Goal: Information Seeking & Learning: Learn about a topic

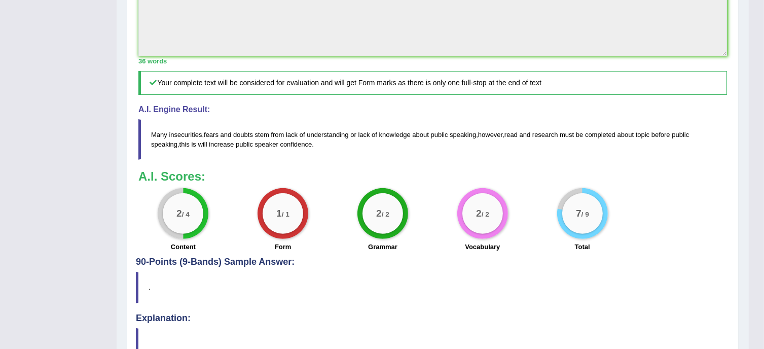
scroll to position [475, 0]
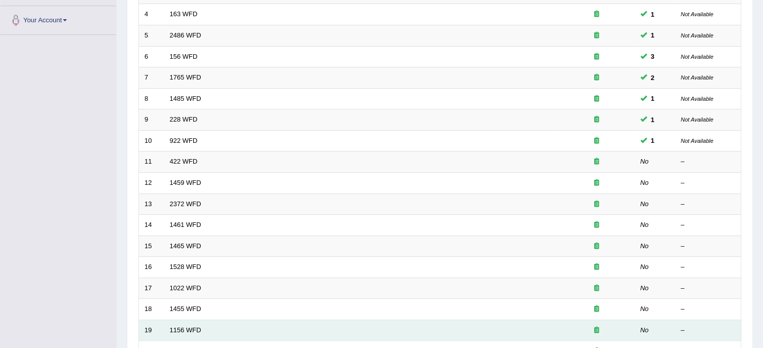
scroll to position [269, 0]
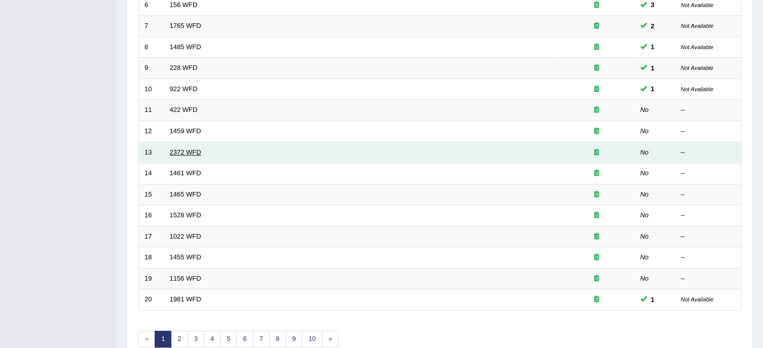
click at [177, 150] on link "2372 WFD" at bounding box center [185, 153] width 31 height 8
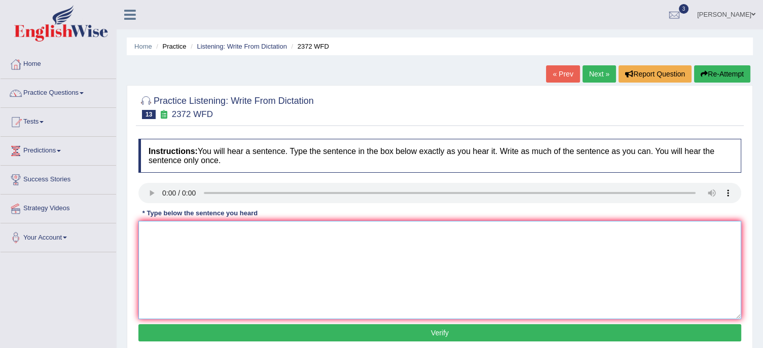
click at [187, 256] on textarea at bounding box center [439, 270] width 603 height 98
type textarea "We must hand in our assignment by the end of the semester"
click at [412, 333] on button "Verify" at bounding box center [439, 333] width 603 height 17
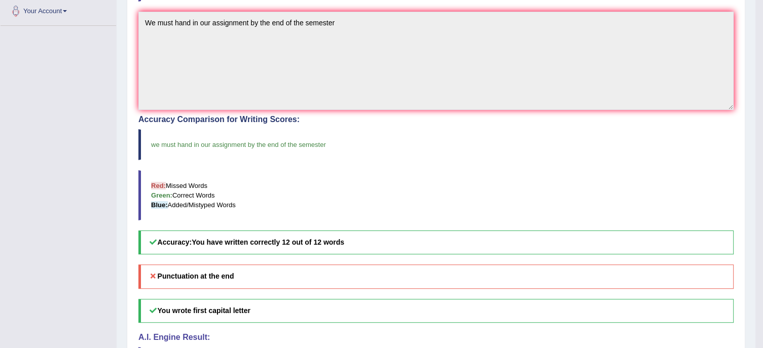
scroll to position [304, 0]
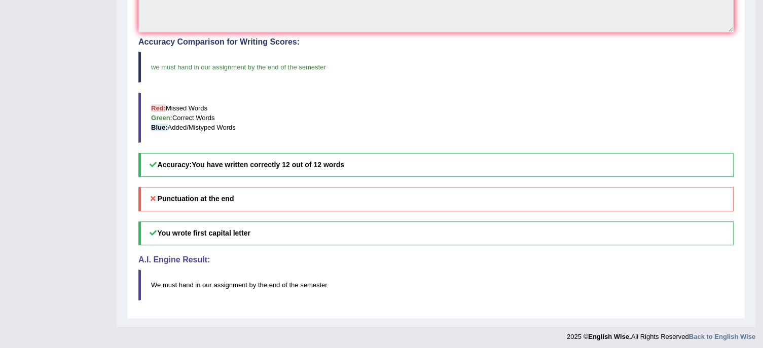
click at [309, 187] on h5 "Punctuation at the end" at bounding box center [435, 199] width 595 height 24
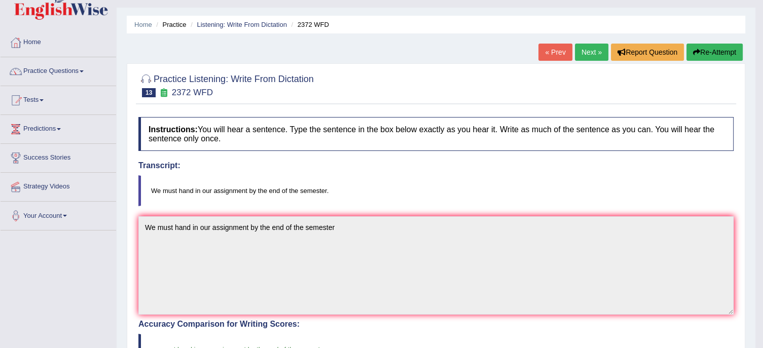
scroll to position [0, 0]
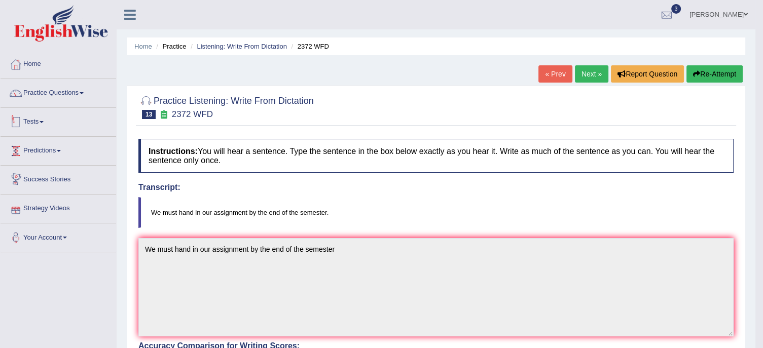
click at [36, 119] on link "Tests" at bounding box center [59, 120] width 116 height 25
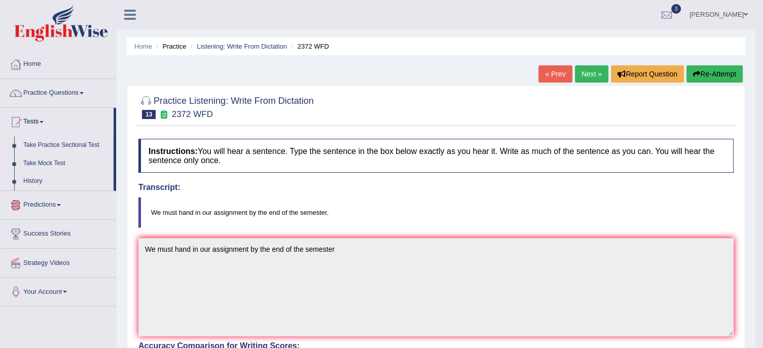
click at [43, 202] on link "Predictions" at bounding box center [59, 203] width 116 height 25
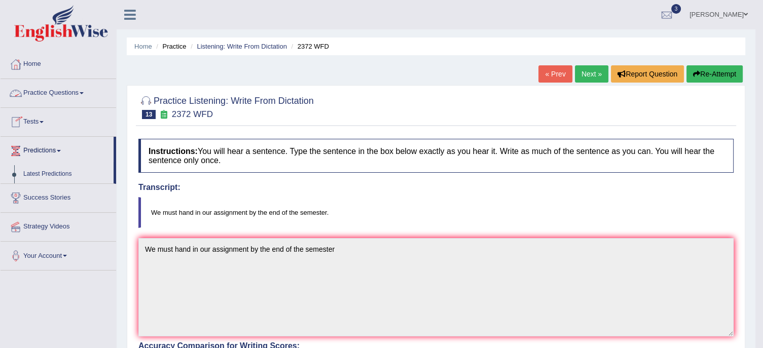
click at [28, 118] on link "Tests" at bounding box center [59, 120] width 116 height 25
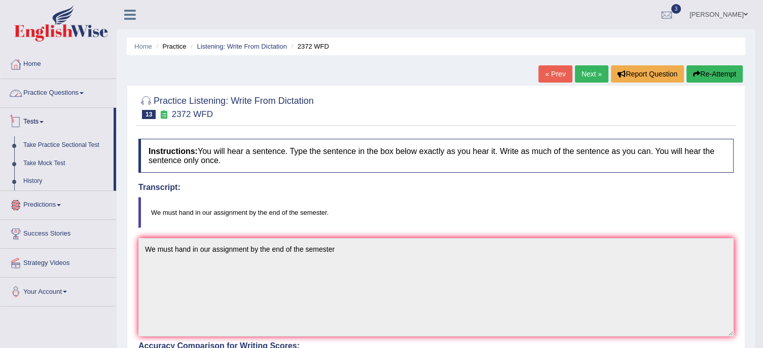
click at [53, 94] on link "Practice Questions" at bounding box center [59, 91] width 116 height 25
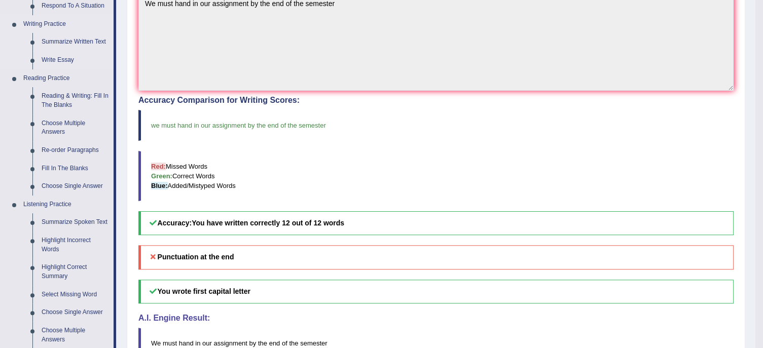
scroll to position [406, 0]
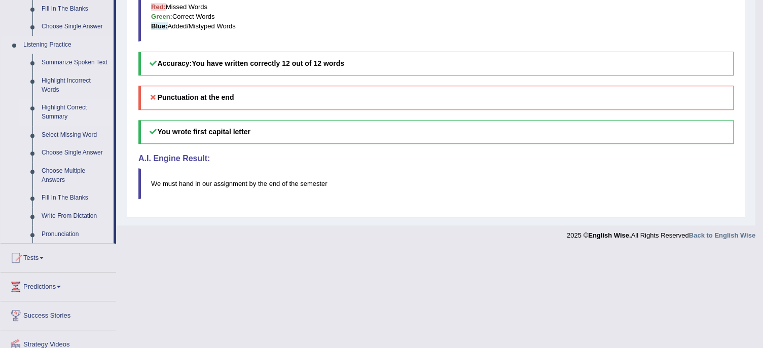
click at [58, 107] on link "Highlight Correct Summary" at bounding box center [75, 112] width 77 height 27
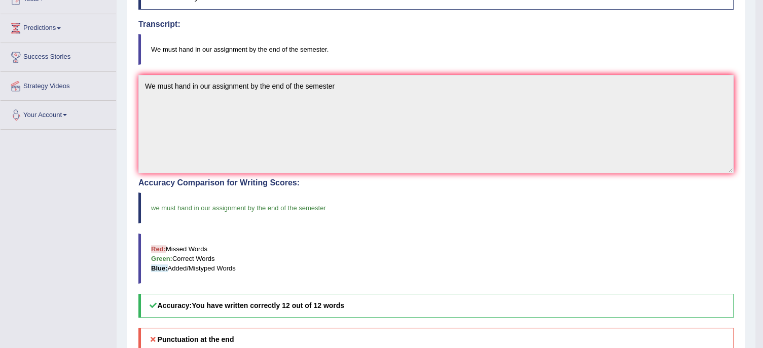
scroll to position [282, 0]
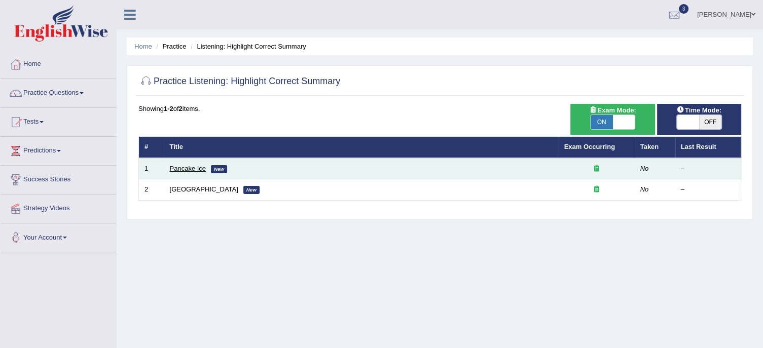
click at [183, 166] on link "Pancake Ice" at bounding box center [188, 169] width 37 height 8
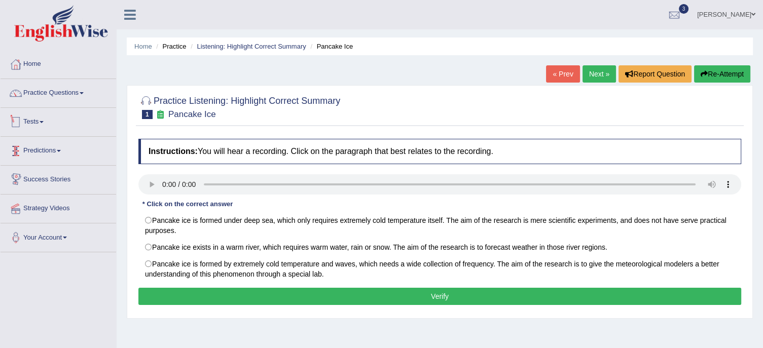
click at [33, 121] on link "Tests" at bounding box center [59, 120] width 116 height 25
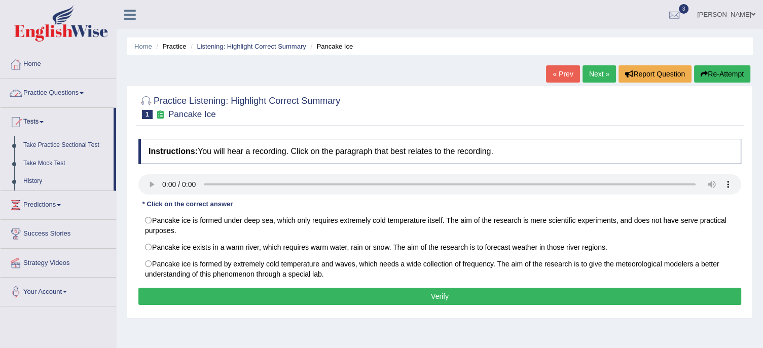
click at [47, 93] on link "Practice Questions" at bounding box center [59, 91] width 116 height 25
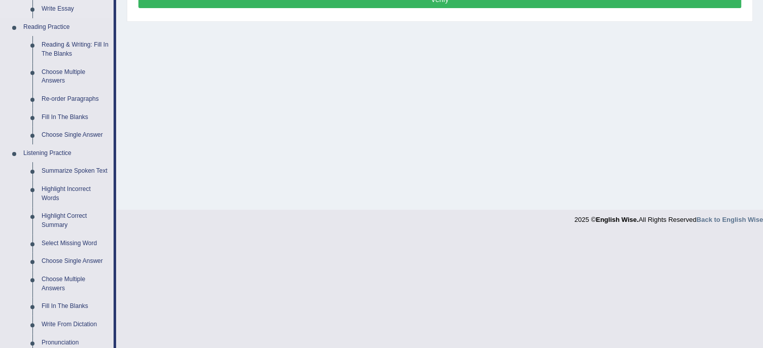
scroll to position [304, 0]
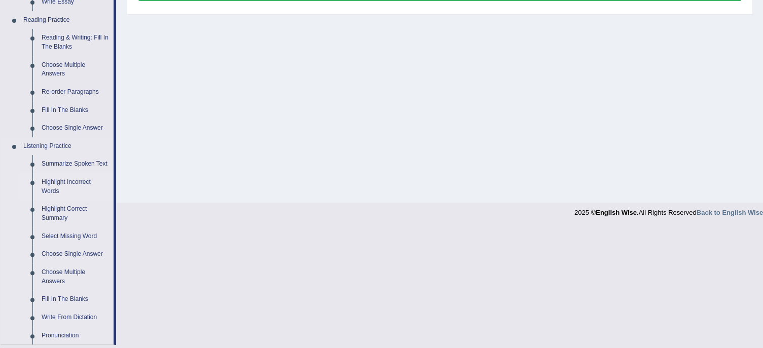
click at [51, 182] on link "Highlight Incorrect Words" at bounding box center [75, 186] width 77 height 27
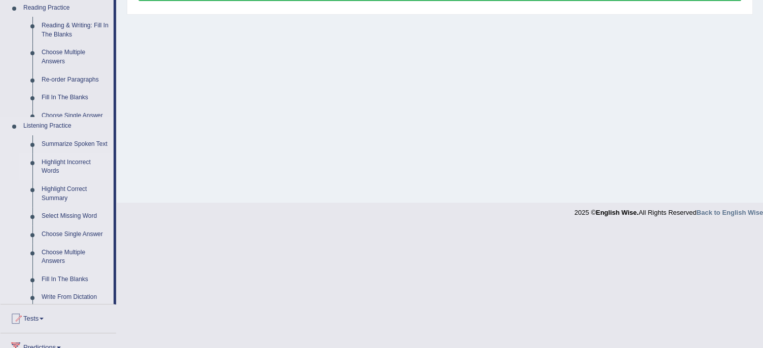
scroll to position [184, 0]
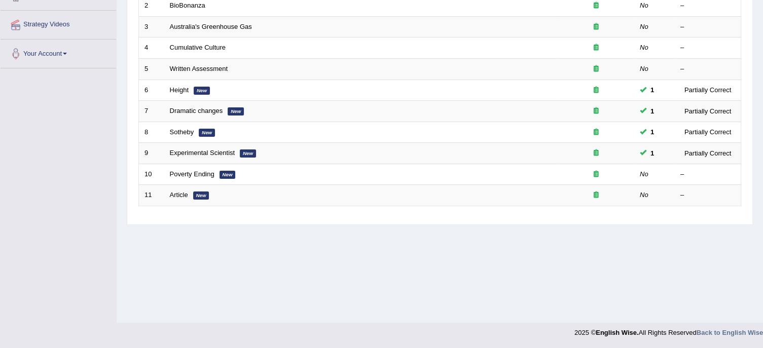
scroll to position [83, 0]
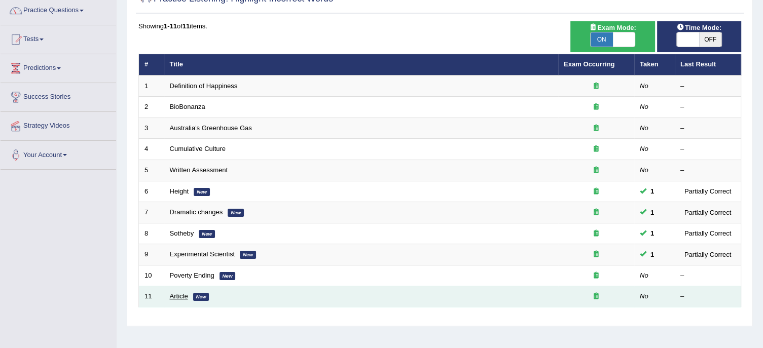
click at [180, 295] on link "Article" at bounding box center [179, 297] width 18 height 8
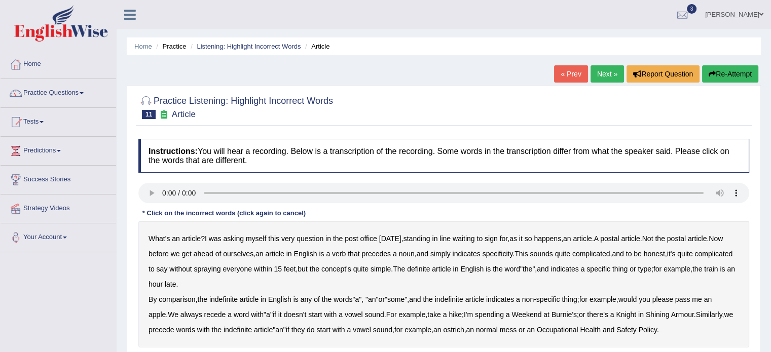
click at [346, 252] on b "verb" at bounding box center [339, 254] width 14 height 8
click at [175, 298] on b "comparison" at bounding box center [177, 300] width 37 height 8
click at [217, 313] on b "recede" at bounding box center [215, 315] width 22 height 8
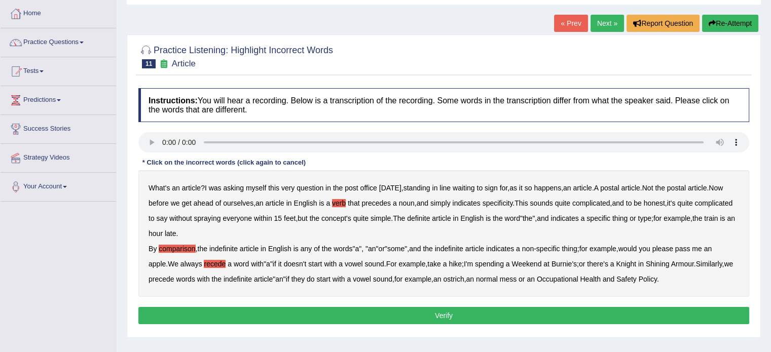
click at [448, 312] on button "Verify" at bounding box center [443, 315] width 611 height 17
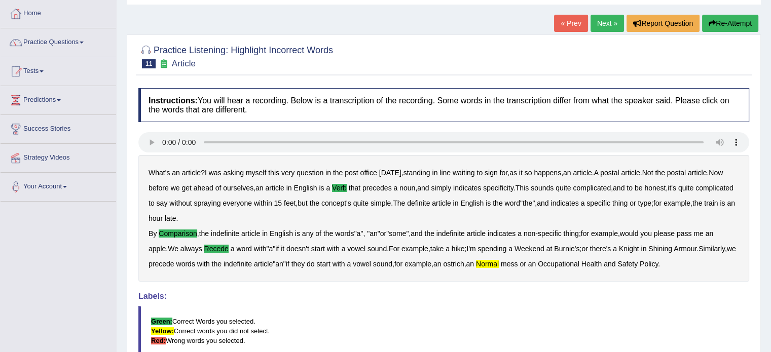
click at [635, 307] on blockquote "Green: Correct Words you selected. Yellow: Correct words you did not select. Re…" at bounding box center [443, 331] width 611 height 50
click at [38, 40] on link "Practice Questions" at bounding box center [59, 40] width 116 height 25
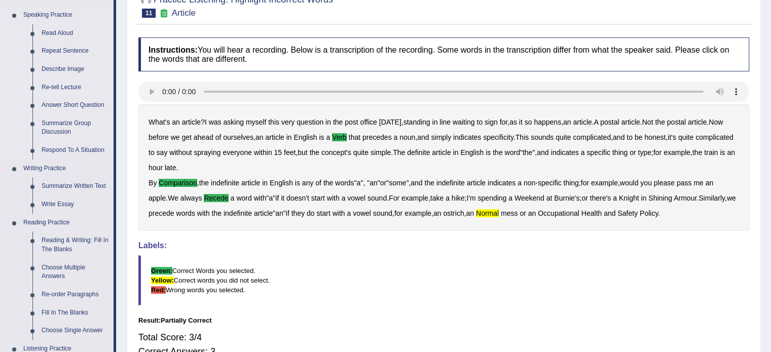
scroll to position [152, 0]
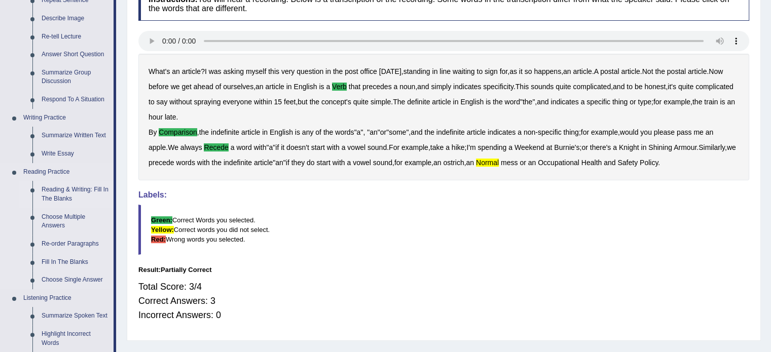
click at [58, 191] on link "Reading & Writing: Fill In The Blanks" at bounding box center [75, 194] width 77 height 27
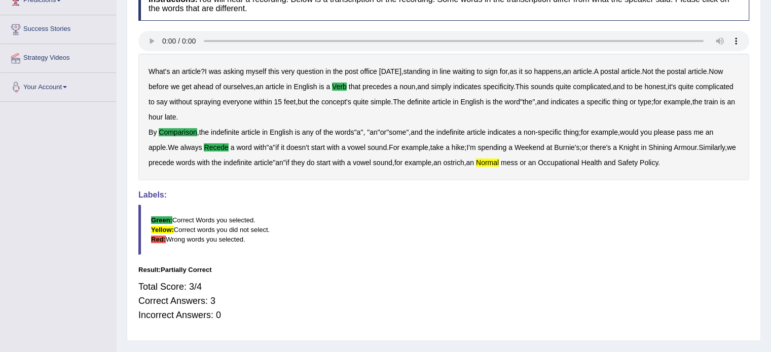
scroll to position [180, 0]
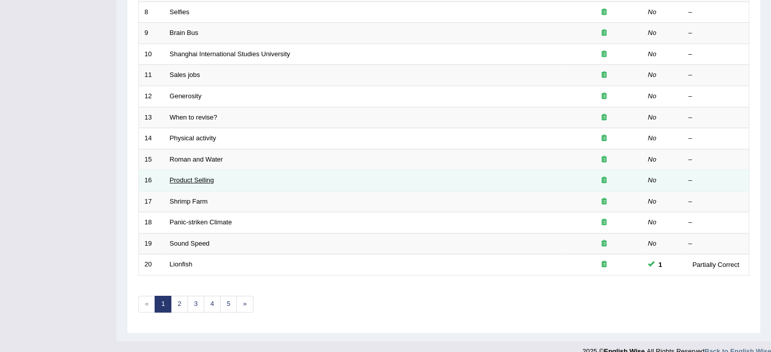
click at [181, 176] on link "Product Selling" at bounding box center [192, 180] width 44 height 8
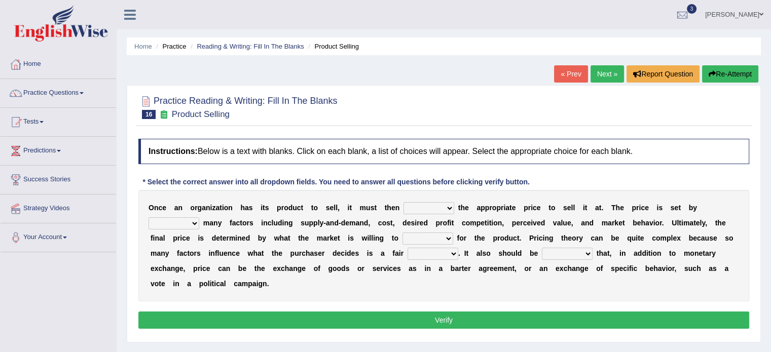
click at [449, 210] on select "tolerate determine fabricate fancy" at bounding box center [429, 208] width 51 height 12
select select "determine"
click at [404, 202] on select "tolerate determine fabricate fancy" at bounding box center [429, 208] width 51 height 12
click at [197, 223] on select "comparing begetting balancing offsetting" at bounding box center [174, 224] width 51 height 12
select select "comparing"
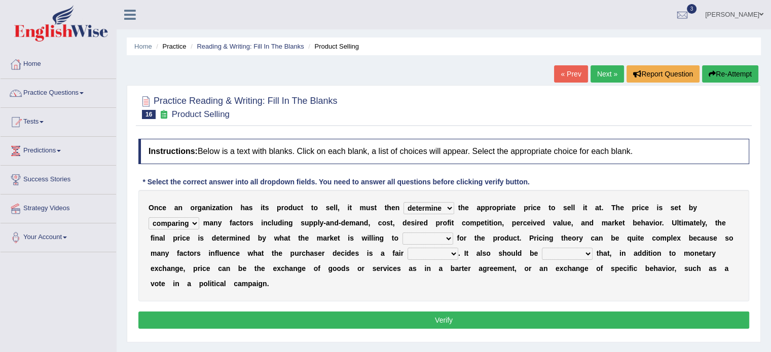
click at [149, 218] on select "comparing begetting balancing offsetting" at bounding box center [174, 224] width 51 height 12
click at [447, 235] on select "consign design exchange prepare" at bounding box center [428, 239] width 51 height 12
select select "exchange"
click at [403, 233] on select "consign design exchange prepare" at bounding box center [428, 239] width 51 height 12
click at [454, 254] on select "addition shape content value" at bounding box center [433, 254] width 51 height 12
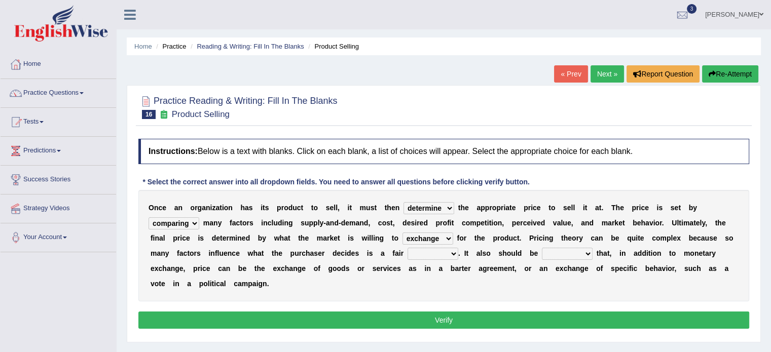
select select "value"
click at [408, 248] on select "addition shape content value" at bounding box center [433, 254] width 51 height 12
click at [586, 253] on select "explained enlarged overrated noted" at bounding box center [567, 254] width 51 height 12
select select "noted"
click at [542, 248] on select "explained enlarged overrated noted" at bounding box center [567, 254] width 51 height 12
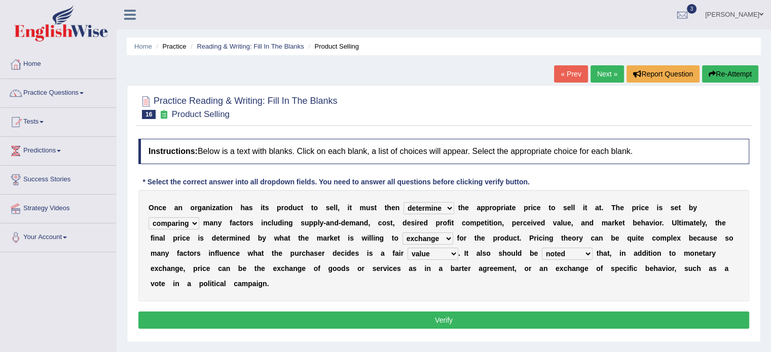
click at [641, 283] on div "O n c e a n o r g a n i z a t i o n h a s i t s p r o d u c t t o s e l l , i t…" at bounding box center [443, 246] width 611 height 112
click at [491, 319] on button "Verify" at bounding box center [443, 320] width 611 height 17
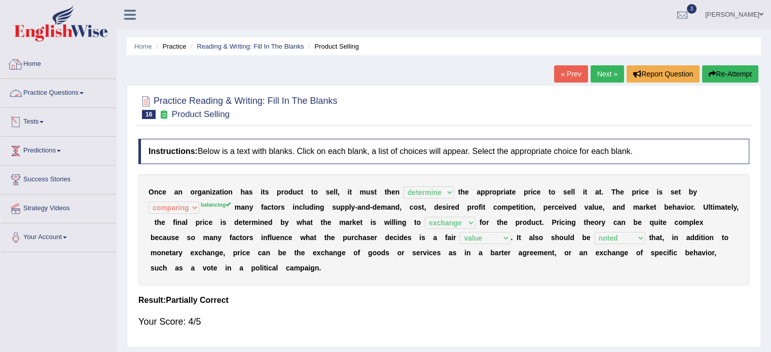
click at [54, 91] on link "Practice Questions" at bounding box center [59, 91] width 116 height 25
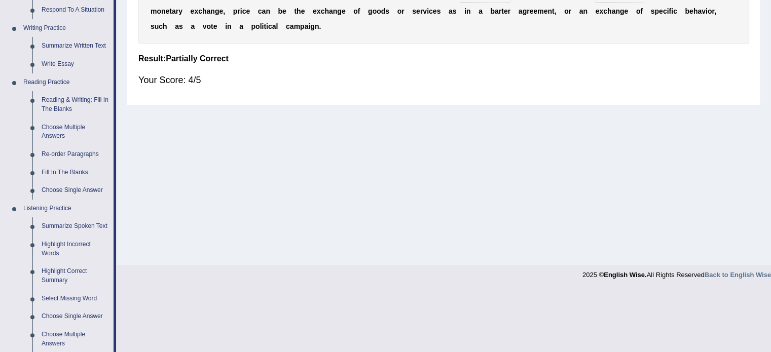
scroll to position [441, 0]
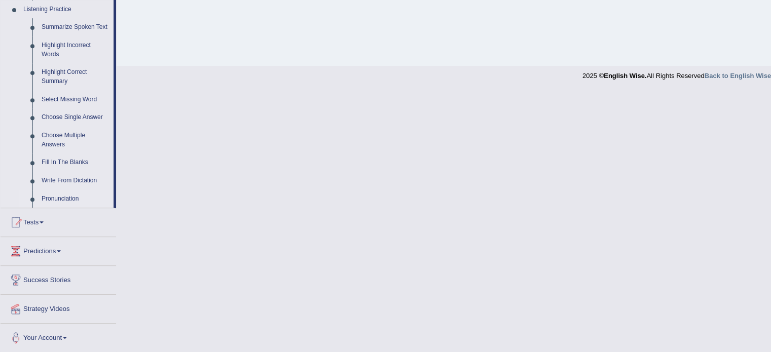
click at [56, 196] on link "Pronunciation" at bounding box center [75, 199] width 77 height 18
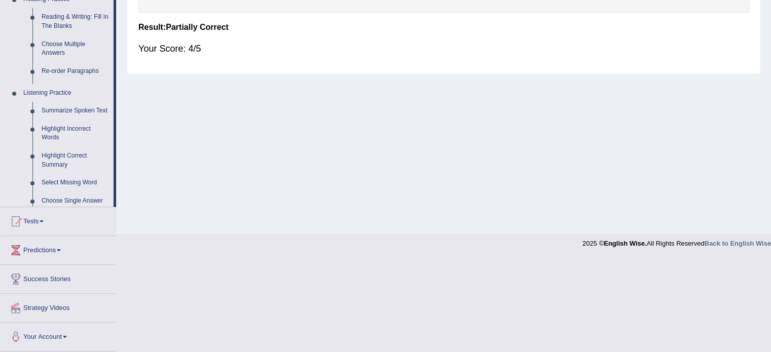
scroll to position [180, 0]
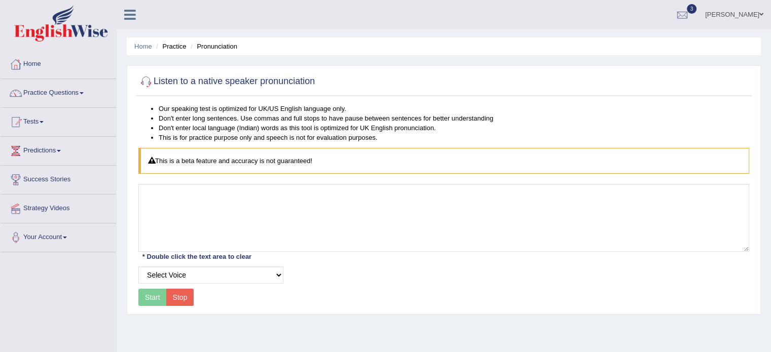
click at [147, 295] on div "Start Stop" at bounding box center [165, 297] width 55 height 17
click at [281, 273] on select "Select Voice UK English Female UK English Male" at bounding box center [210, 275] width 145 height 17
select select "10"
click at [138, 267] on select "Select Voice UK English Female UK English Male" at bounding box center [210, 275] width 145 height 17
click at [150, 297] on button "Start" at bounding box center [152, 297] width 28 height 17
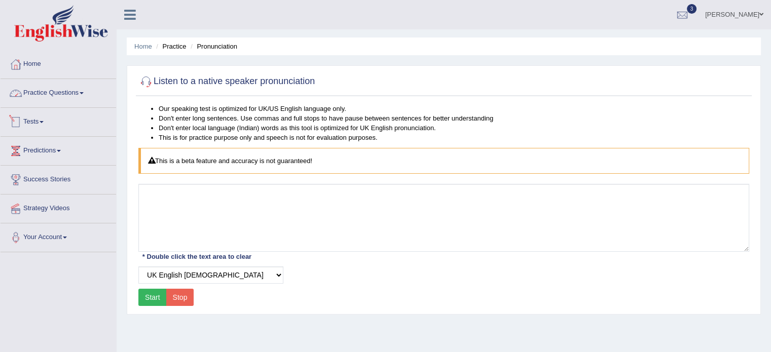
click at [69, 93] on link "Practice Questions" at bounding box center [59, 91] width 116 height 25
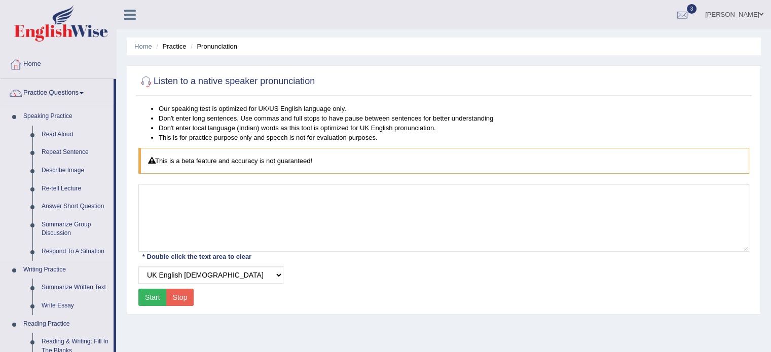
scroll to position [51, 0]
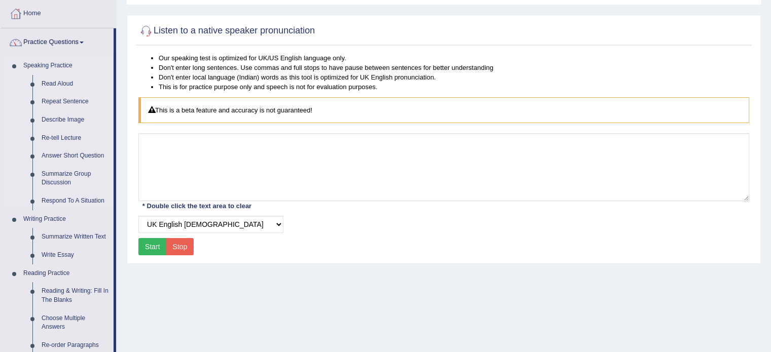
click at [58, 101] on link "Repeat Sentence" at bounding box center [75, 102] width 77 height 18
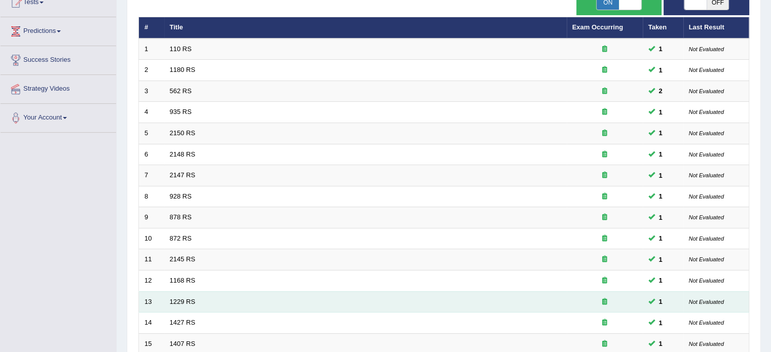
scroll to position [316, 0]
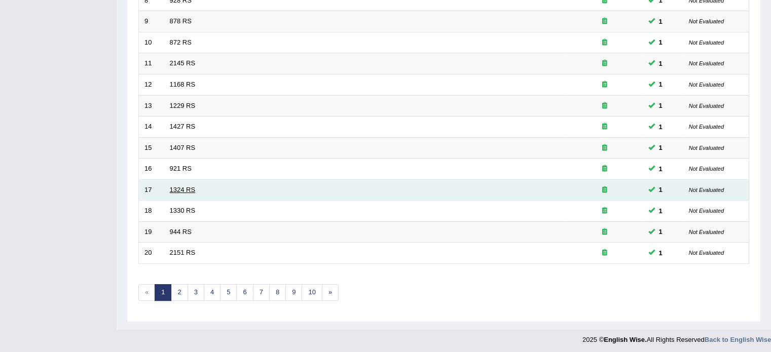
click at [174, 186] on link "1324 RS" at bounding box center [183, 190] width 26 height 8
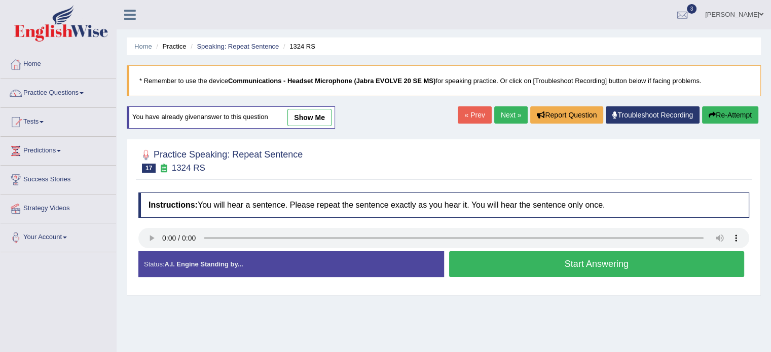
click at [556, 264] on button "Start Answering" at bounding box center [597, 265] width 296 height 26
click at [577, 263] on button "Start Answering" at bounding box center [597, 265] width 296 height 26
click at [576, 263] on button "Start Answering" at bounding box center [597, 265] width 296 height 26
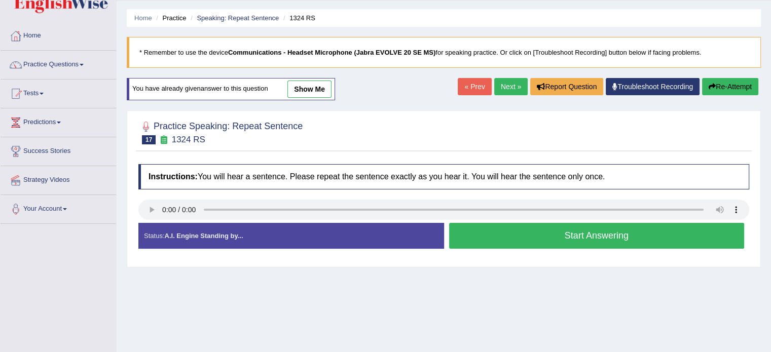
scroll to position [28, 0]
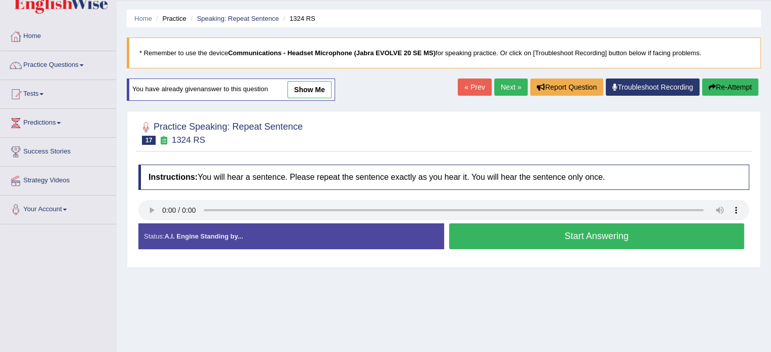
click at [588, 234] on button "Start Answering" at bounding box center [597, 237] width 296 height 26
click at [587, 233] on button "Start Answering" at bounding box center [597, 237] width 296 height 26
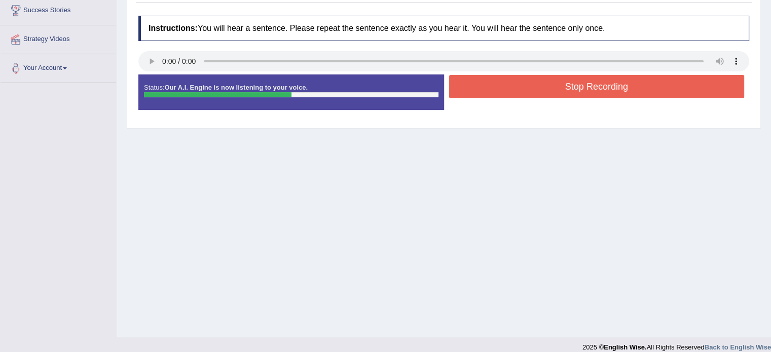
scroll to position [180, 0]
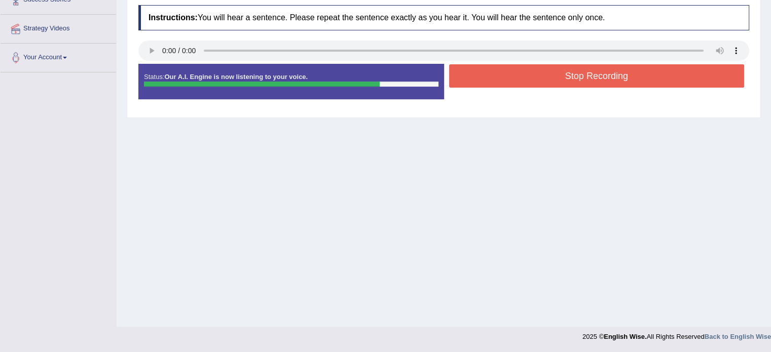
click at [570, 77] on button "Stop Recording" at bounding box center [597, 75] width 296 height 23
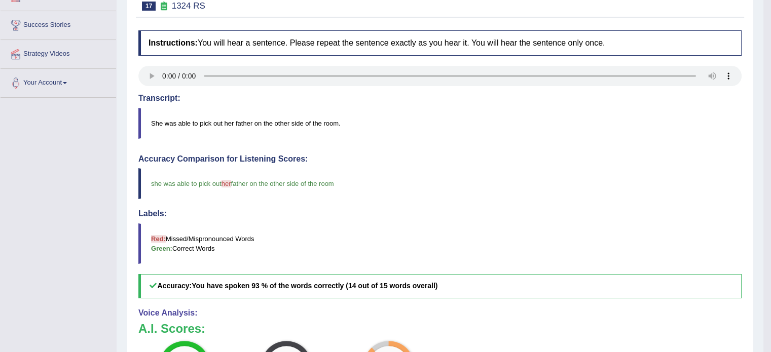
scroll to position [101, 0]
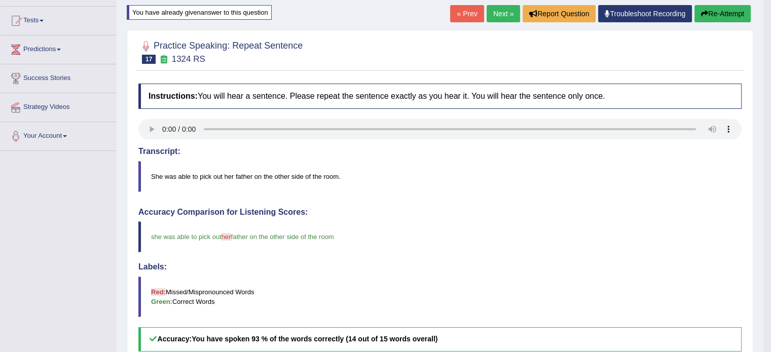
click at [502, 10] on link "Next »" at bounding box center [503, 13] width 33 height 17
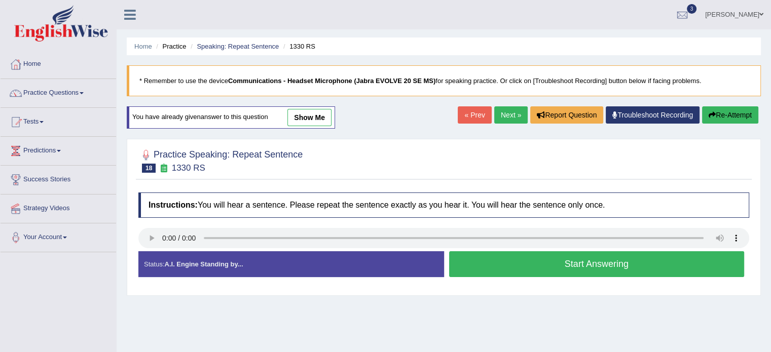
click at [619, 267] on button "Start Answering" at bounding box center [597, 265] width 296 height 26
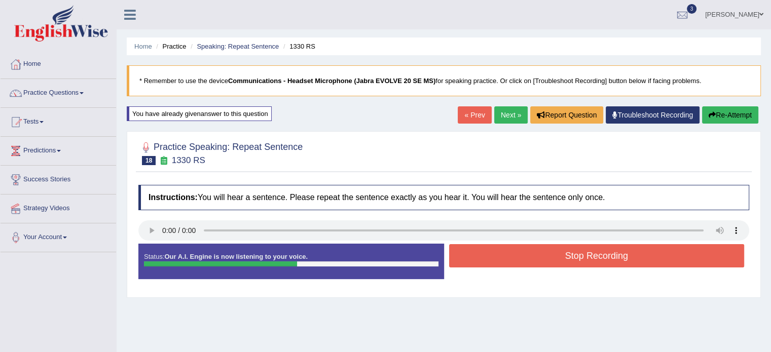
click at [619, 255] on button "Stop Recording" at bounding box center [597, 255] width 296 height 23
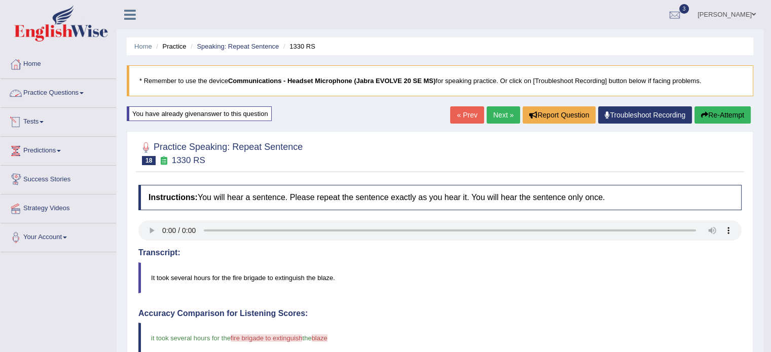
click at [54, 97] on link "Practice Questions" at bounding box center [59, 91] width 116 height 25
